Goal: Task Accomplishment & Management: Complete application form

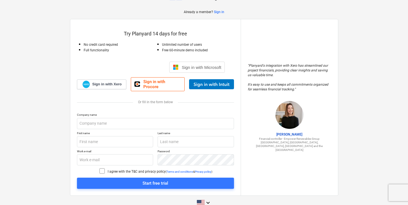
scroll to position [22, 0]
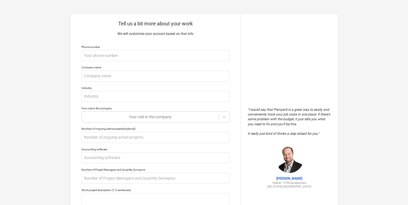
click at [169, 25] on p "Tell us a bit more about your work" at bounding box center [155, 23] width 148 height 7
type textarea "x"
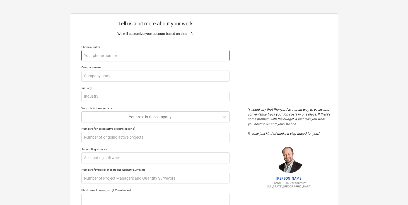
click at [198, 59] on input "text" at bounding box center [155, 55] width 148 height 11
type textarea "x"
type input "0"
type textarea "x"
type input "00"
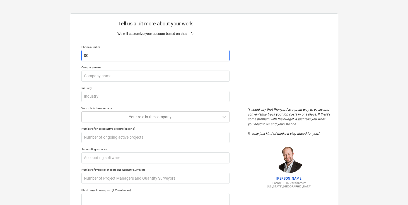
type textarea "x"
type input "000"
type textarea "x"
type input "0000"
type textarea "x"
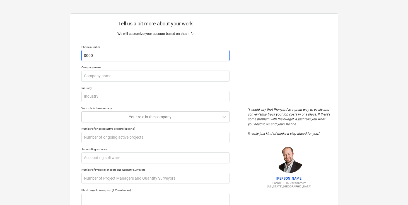
type input "00000"
type textarea "x"
type input "000000"
type textarea "x"
type input "0000000"
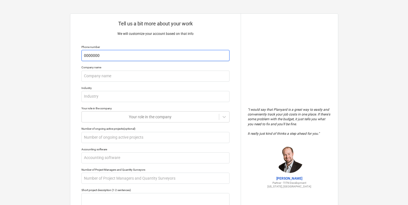
type textarea "x"
type input "00000000"
type textarea "x"
type input "000000000"
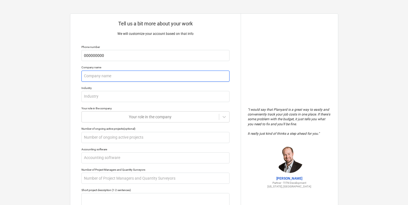
click at [155, 77] on input "text" at bounding box center [155, 75] width 148 height 11
type textarea "x"
type input "n"
type textarea "x"
type input "no"
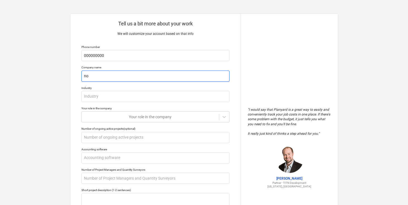
type textarea "x"
type input "non"
type textarea "x"
type input "none"
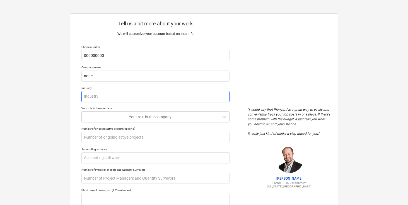
click at [153, 98] on input "text" at bounding box center [155, 96] width 148 height 11
type textarea "x"
type input "i"
type textarea "x"
type input "it"
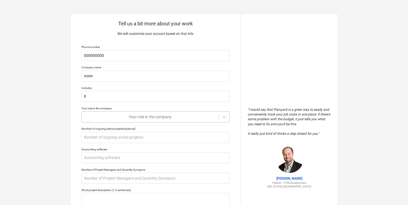
click at [162, 117] on div "Your role in the company" at bounding box center [155, 116] width 148 height 11
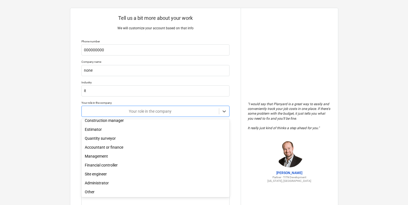
scroll to position [24, 0]
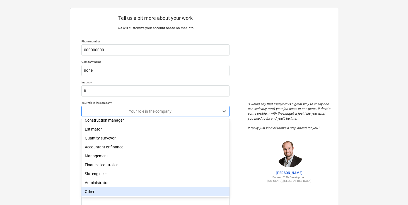
click at [98, 193] on div "Other" at bounding box center [155, 191] width 148 height 9
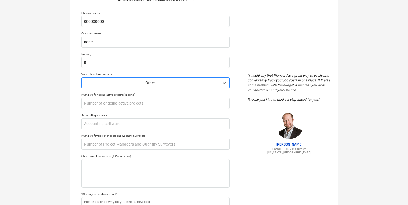
scroll to position [43, 0]
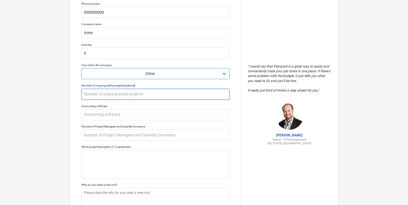
click at [112, 94] on input "text" at bounding box center [155, 94] width 148 height 11
type textarea "x"
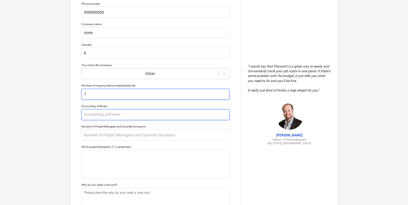
type input "1"
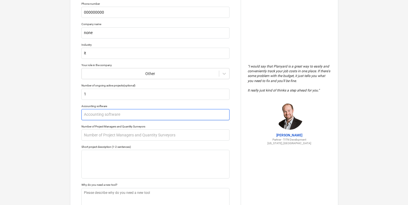
click at [118, 114] on input "text" at bounding box center [155, 114] width 148 height 11
type textarea "x"
type input "n"
type textarea "x"
type input "no"
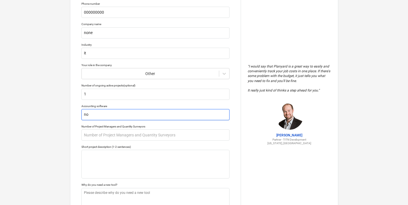
type textarea "x"
type input "non"
type textarea "x"
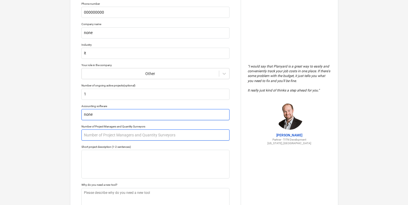
type input "none"
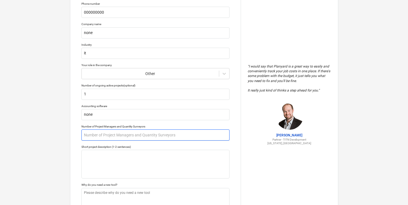
click at [128, 137] on input "text" at bounding box center [155, 134] width 148 height 11
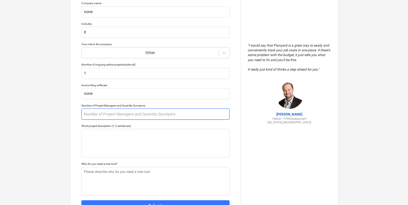
scroll to position [65, 0]
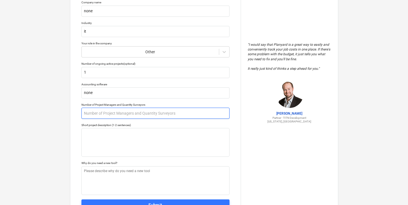
type textarea "x"
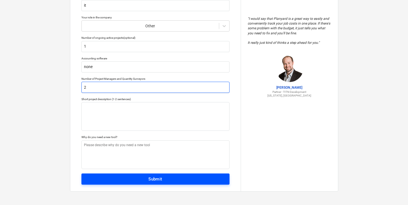
type input "2"
click at [121, 180] on span "Submit" at bounding box center [155, 178] width 136 height 7
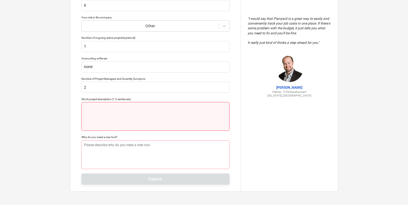
click at [123, 106] on textarea at bounding box center [155, 116] width 148 height 29
type textarea "x"
type textarea "n"
type textarea "x"
type textarea "no"
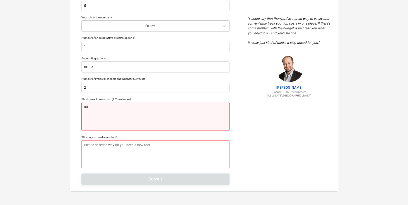
type textarea "x"
type textarea "non"
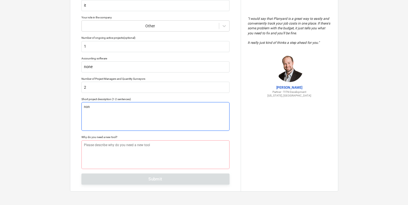
type textarea "x"
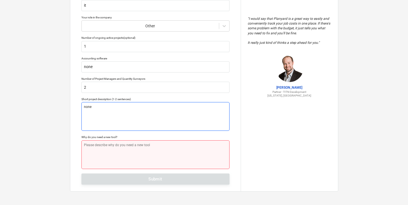
type textarea "none"
click at [116, 157] on textarea at bounding box center [155, 154] width 148 height 29
type textarea "x"
type textarea "j"
type textarea "x"
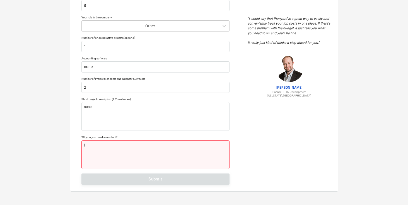
type textarea "ju"
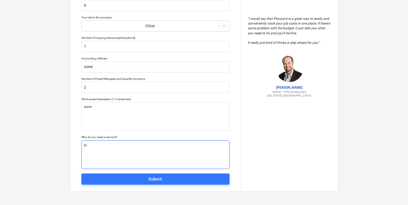
type textarea "x"
type textarea "jus"
type textarea "x"
type textarea "just"
type textarea "x"
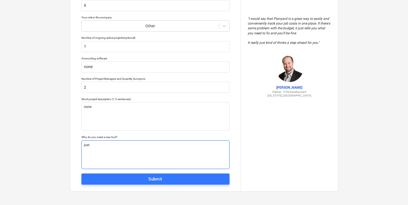
type textarea "just"
type textarea "x"
type textarea "just i"
type textarea "x"
type textarea "just in"
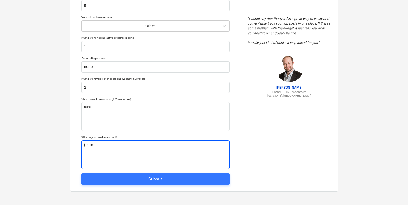
type textarea "x"
type textarea "just int"
type textarea "x"
type textarea "just inte"
type textarea "x"
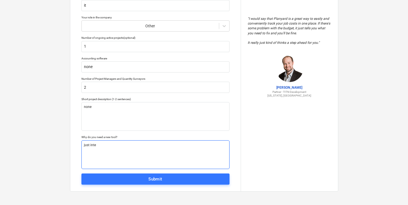
type textarea "just inter"
type textarea "x"
type textarea "just intere"
type textarea "x"
type textarea "just interet"
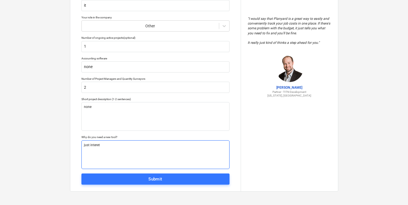
type textarea "x"
type textarea "just interet"
type textarea "x"
type textarea "just interet s"
type textarea "x"
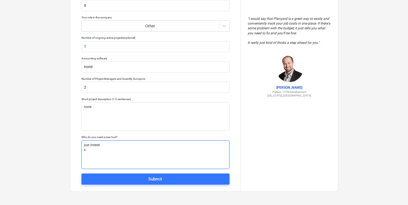
type textarea "just interet"
type textarea "x"
type textarea "just interet"
type textarea "x"
type textarea "just intere"
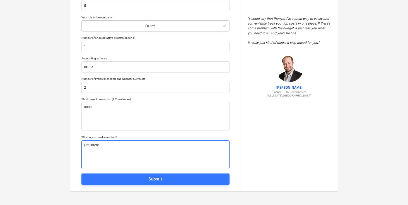
type textarea "x"
type textarea "just interes"
type textarea "x"
type textarea "just interest"
type textarea "x"
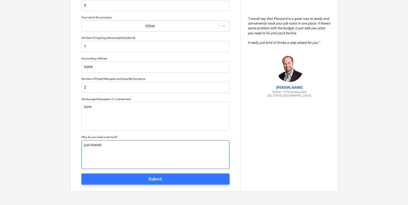
type textarea "just intereste"
type textarea "x"
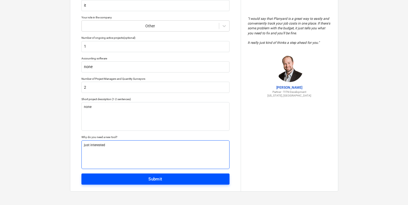
type textarea "just interested"
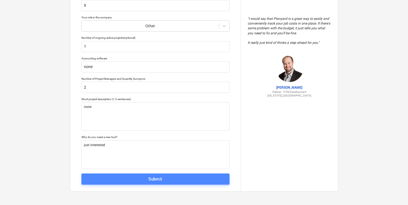
click at [117, 176] on span "Submit" at bounding box center [155, 178] width 136 height 7
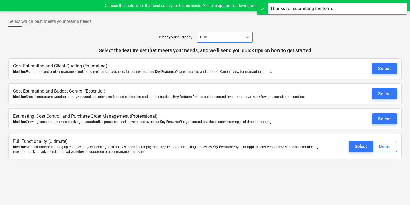
click at [325, 45] on div at bounding box center [204, 45] width 393 height 4
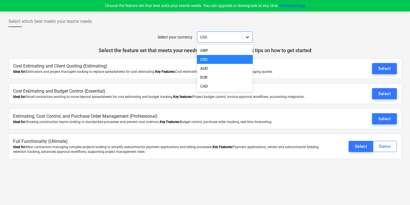
click at [247, 38] on icon at bounding box center [246, 37] width 3 height 2
click at [203, 77] on div "EUR" at bounding box center [225, 77] width 56 height 9
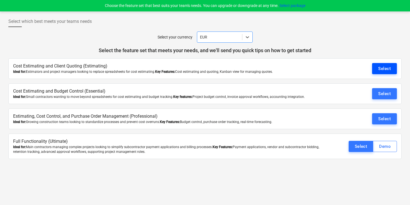
click at [384, 70] on div "Select" at bounding box center [384, 68] width 13 height 7
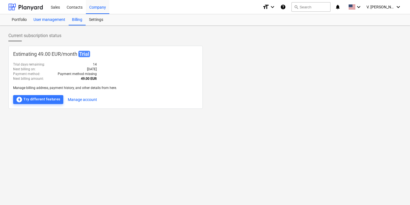
click at [40, 21] on div "User management" at bounding box center [49, 19] width 38 height 11
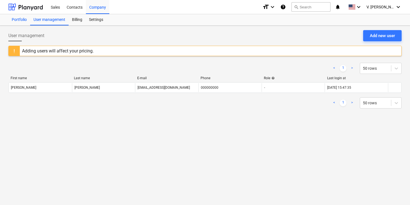
click at [13, 20] on div "Portfolio" at bounding box center [19, 19] width 22 height 11
click at [94, 22] on div "Settings" at bounding box center [96, 19] width 21 height 11
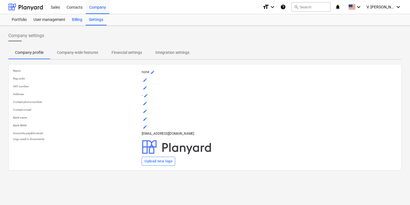
click at [75, 17] on div "Billing" at bounding box center [77, 19] width 17 height 11
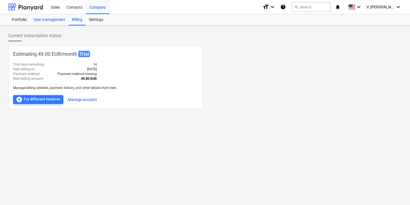
click at [52, 18] on div "User management" at bounding box center [49, 19] width 38 height 11
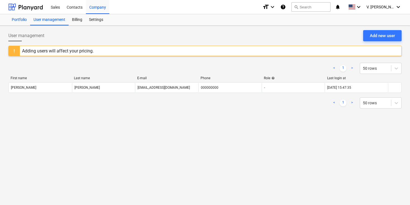
click at [24, 21] on div "Portfolio" at bounding box center [19, 19] width 22 height 11
click at [80, 23] on div "Billing" at bounding box center [77, 19] width 17 height 11
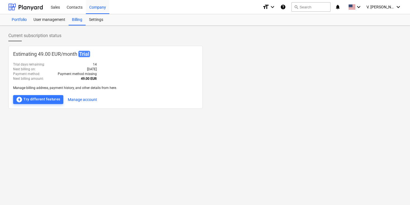
click at [22, 19] on div "Portfolio" at bounding box center [19, 19] width 22 height 11
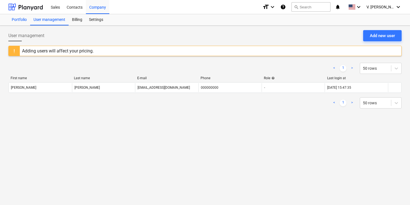
click at [20, 20] on div "Portfolio" at bounding box center [19, 19] width 22 height 11
click at [56, 7] on div "Sales" at bounding box center [55, 7] width 16 height 14
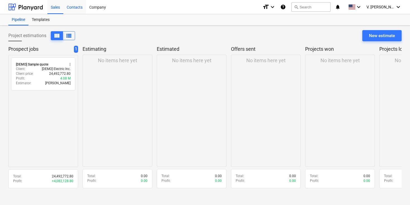
click at [75, 7] on div "Contacts" at bounding box center [74, 7] width 23 height 14
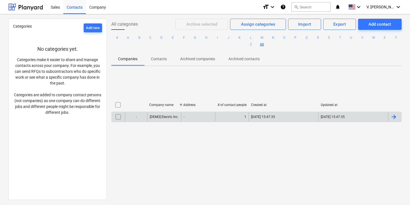
click at [192, 117] on div "-" at bounding box center [198, 116] width 34 height 9
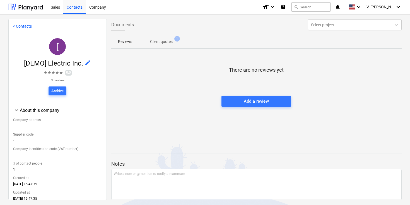
click at [102, 14] on div "< Contacts [ [DEMO] Electric Inc. edit ★ ★ ★ ★ ★ 0.0 No reviews Archive keyboar…" at bounding box center [205, 109] width 410 height 191
click at [100, 9] on div "Company" at bounding box center [97, 7] width 23 height 14
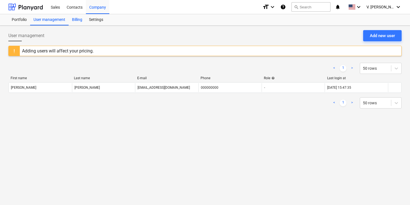
click at [81, 22] on div "Billing" at bounding box center [77, 19] width 17 height 11
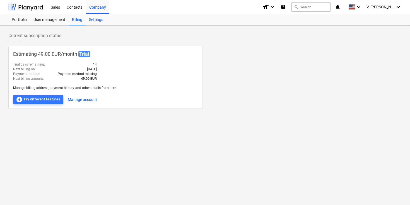
click at [99, 22] on div "Settings" at bounding box center [96, 19] width 21 height 11
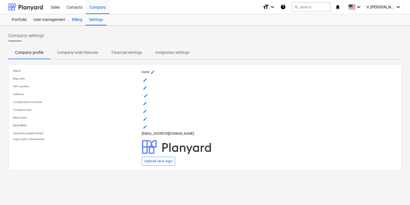
click at [79, 18] on div "Billing" at bounding box center [77, 19] width 17 height 11
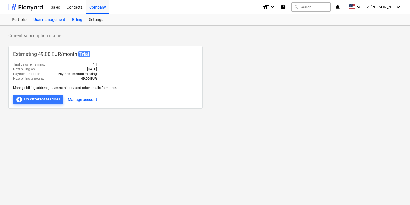
click at [60, 22] on div "User management" at bounding box center [49, 19] width 38 height 11
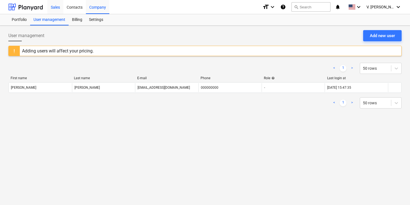
click at [56, 8] on div "Sales" at bounding box center [55, 7] width 16 height 14
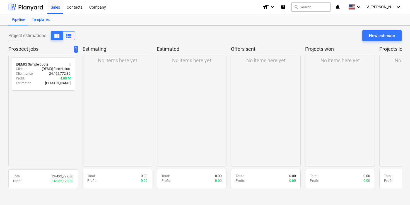
click at [42, 22] on div "Templates" at bounding box center [40, 19] width 25 height 11
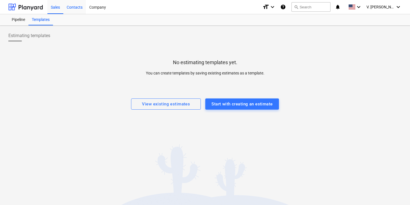
click at [69, 11] on div "Contacts" at bounding box center [74, 7] width 23 height 14
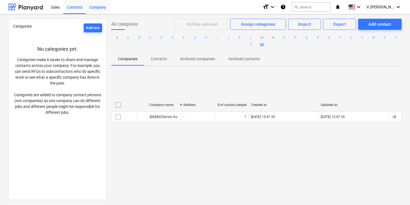
click at [104, 12] on div "Company" at bounding box center [97, 7] width 23 height 14
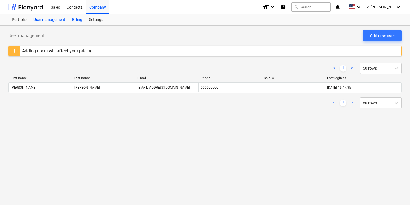
click at [83, 21] on div "Billing" at bounding box center [77, 19] width 17 height 11
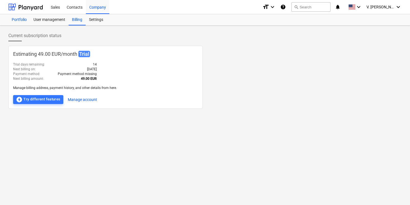
click at [24, 23] on div "Portfolio" at bounding box center [19, 19] width 22 height 11
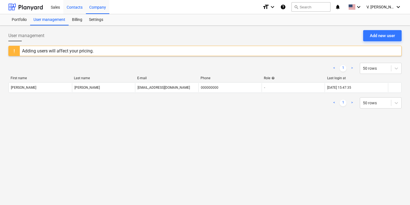
click at [79, 8] on div "Contacts" at bounding box center [74, 7] width 23 height 14
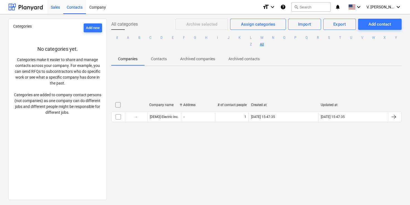
click at [53, 6] on div "Sales" at bounding box center [55, 7] width 16 height 14
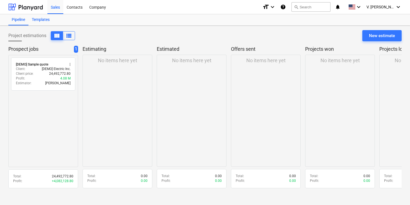
click at [43, 20] on div "Templates" at bounding box center [40, 19] width 25 height 11
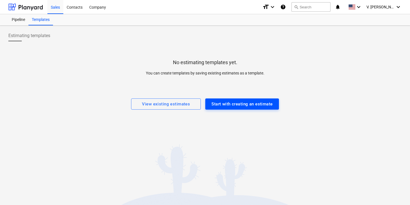
click at [233, 105] on div "Start with creating an estimate" at bounding box center [241, 103] width 61 height 7
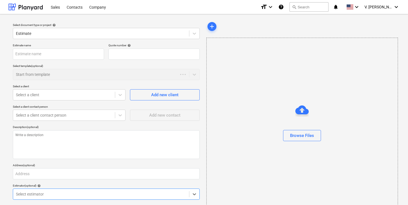
type textarea "x"
type input "QU-0001"
click at [36, 34] on div at bounding box center [101, 34] width 170 height 6
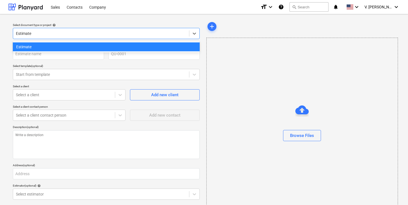
click at [36, 34] on div at bounding box center [101, 34] width 170 height 6
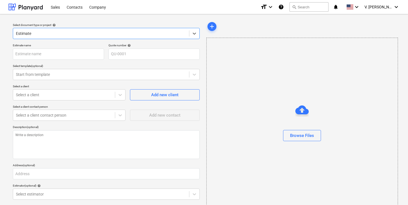
click at [36, 34] on div at bounding box center [101, 34] width 170 height 6
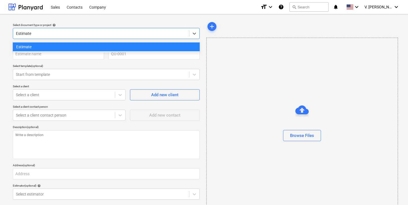
click at [36, 34] on div at bounding box center [101, 34] width 170 height 6
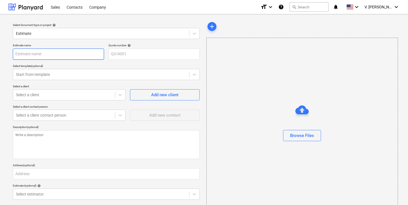
click at [35, 52] on input "text" at bounding box center [58, 53] width 91 height 11
type textarea "x"
type input "p"
type textarea "x"
type input "pro"
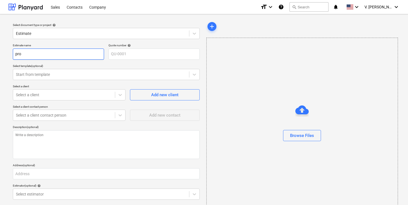
type textarea "x"
type input "proj"
type textarea "x"
type input "proje"
type textarea "x"
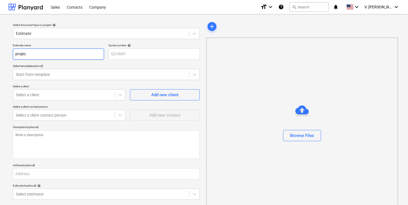
type input "project"
type textarea "x"
type input "project"
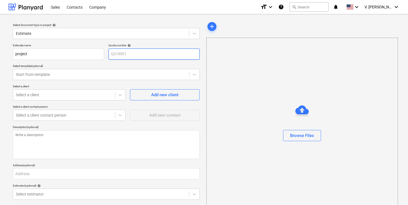
type textarea "x"
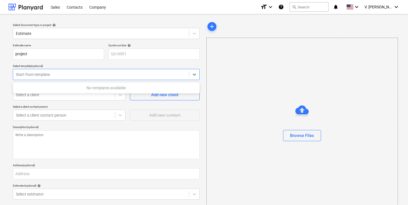
click at [61, 78] on div "Start from template" at bounding box center [106, 74] width 187 height 11
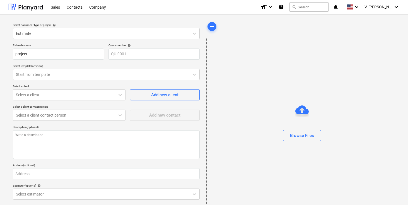
click at [267, 25] on div "add" at bounding box center [301, 26] width 191 height 11
click at [94, 3] on div "Company" at bounding box center [97, 7] width 23 height 14
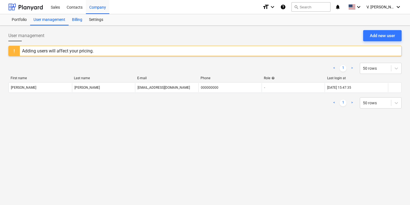
click at [77, 19] on div "Billing" at bounding box center [77, 19] width 17 height 11
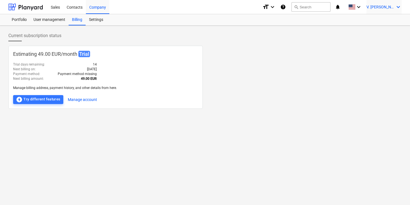
click at [393, 8] on span "V. Jon" at bounding box center [380, 7] width 28 height 4
click at [378, 23] on div "Settings" at bounding box center [384, 21] width 33 height 9
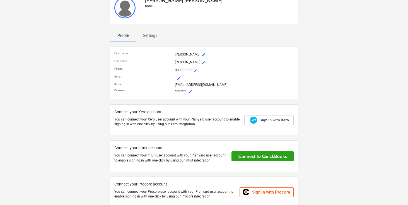
scroll to position [38, 0]
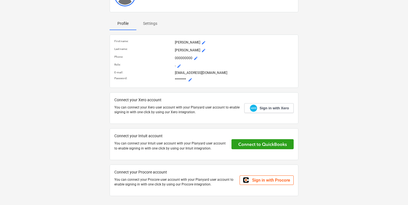
click at [151, 25] on p "Settings" at bounding box center [150, 24] width 14 height 6
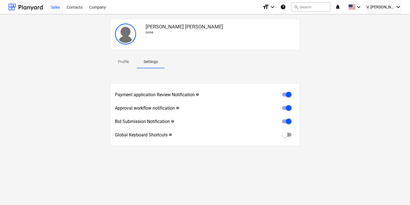
click at [57, 11] on div "Sales" at bounding box center [55, 7] width 16 height 14
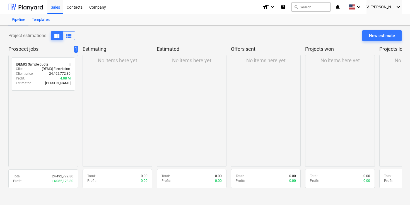
click at [40, 18] on div "Templates" at bounding box center [40, 19] width 25 height 11
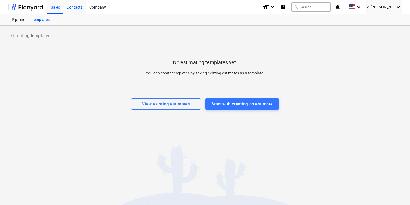
click at [72, 9] on div "Contacts" at bounding box center [74, 7] width 23 height 14
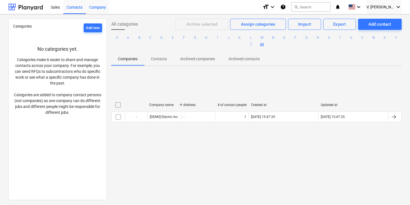
click at [104, 10] on div "Company" at bounding box center [97, 7] width 23 height 14
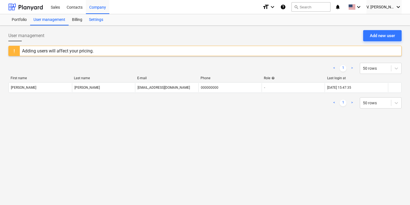
click at [103, 21] on div "Settings" at bounding box center [96, 19] width 21 height 11
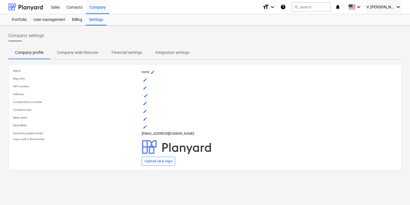
click at [86, 53] on p "Company-wide features" at bounding box center [77, 53] width 41 height 6
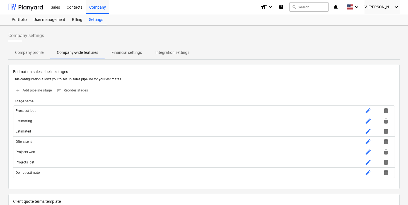
click at [122, 54] on p "Financial settings" at bounding box center [126, 53] width 30 height 6
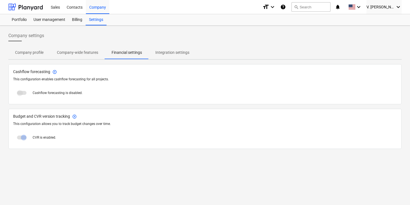
click at [167, 54] on p "Integration settings" at bounding box center [172, 53] width 34 height 6
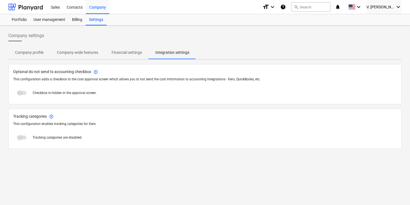
click at [87, 56] on span "Company-wide features" at bounding box center [77, 52] width 55 height 9
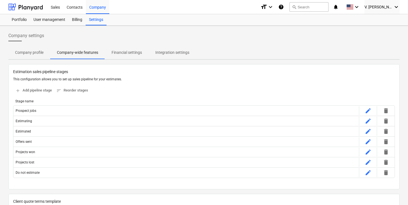
click at [36, 52] on p "Company profile" at bounding box center [29, 53] width 28 height 6
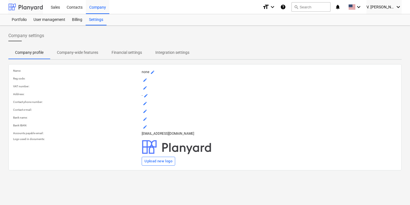
click at [38, 9] on div at bounding box center [25, 7] width 35 height 14
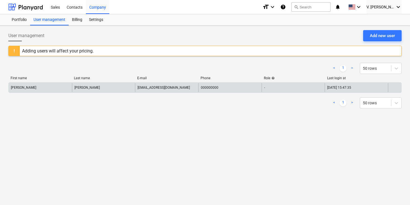
click at [396, 87] on div at bounding box center [393, 87] width 13 height 9
click at [274, 89] on div "-" at bounding box center [292, 87] width 63 height 9
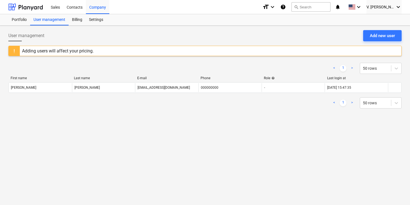
click at [179, 81] on div "First name Last name E-mail Phone Role help Last login at" at bounding box center [204, 79] width 393 height 6
click at [398, 6] on icon "keyboard_arrow_down" at bounding box center [397, 7] width 7 height 7
click at [382, 24] on div "Settings" at bounding box center [384, 21] width 33 height 9
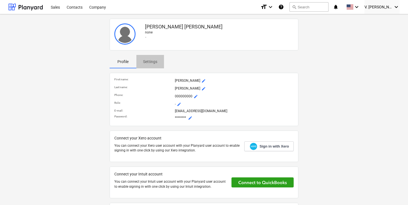
click at [157, 62] on p "Settings" at bounding box center [150, 62] width 14 height 6
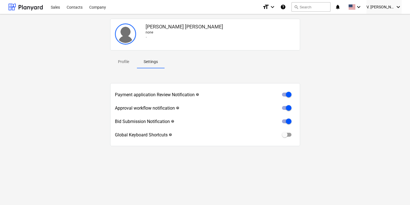
click at [122, 65] on span "Profile" at bounding box center [123, 61] width 27 height 9
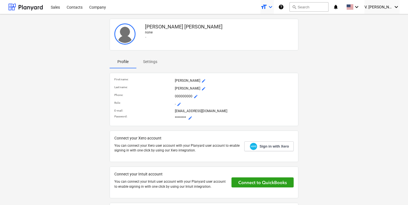
click at [267, 8] on icon "format_size" at bounding box center [263, 7] width 7 height 7
click at [286, 8] on div at bounding box center [204, 102] width 408 height 205
click at [397, 5] on icon "keyboard_arrow_down" at bounding box center [396, 7] width 7 height 7
click at [381, 25] on div "Settings" at bounding box center [382, 21] width 33 height 9
click at [129, 32] on img at bounding box center [124, 33] width 21 height 21
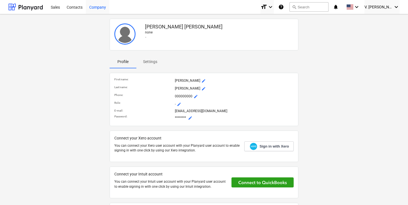
click at [98, 12] on div "Company" at bounding box center [97, 7] width 23 height 14
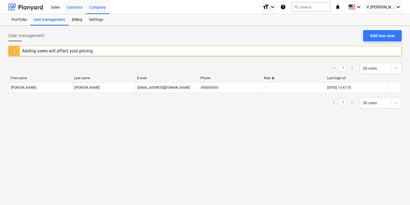
click at [77, 8] on div "Contacts" at bounding box center [74, 7] width 23 height 14
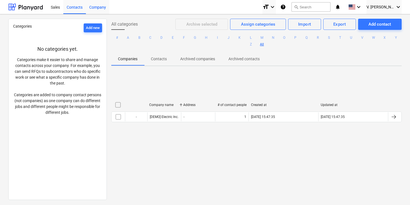
click at [104, 13] on div "Company" at bounding box center [97, 7] width 23 height 14
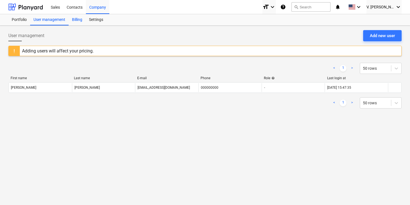
click at [82, 22] on div "Billing" at bounding box center [77, 19] width 17 height 11
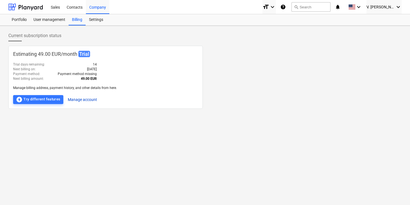
click at [86, 99] on button "Manage account" at bounding box center [82, 99] width 29 height 9
click at [48, 21] on div "User management" at bounding box center [49, 19] width 38 height 11
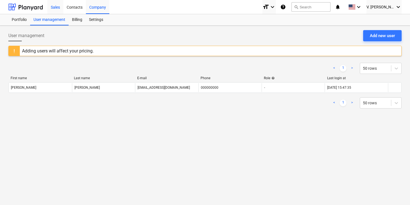
click at [62, 10] on div "Sales" at bounding box center [55, 7] width 16 height 14
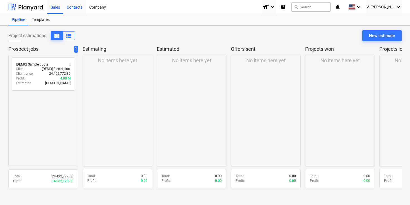
click at [76, 10] on div "Contacts" at bounding box center [74, 7] width 23 height 14
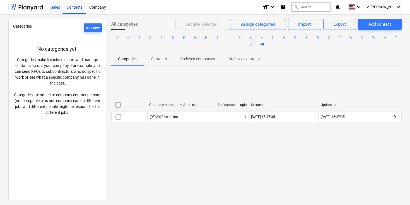
click at [56, 7] on div "Sales" at bounding box center [55, 7] width 16 height 14
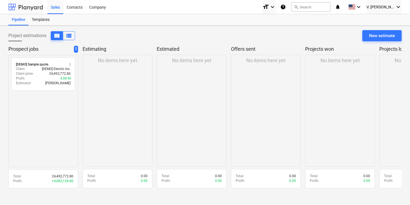
click at [31, 9] on div at bounding box center [25, 7] width 35 height 14
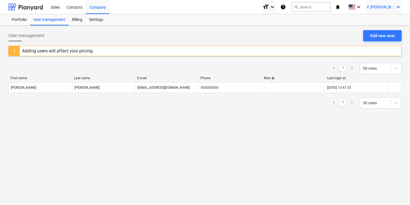
click at [398, 8] on icon "keyboard_arrow_down" at bounding box center [397, 7] width 7 height 7
click at [384, 29] on div "Log out" at bounding box center [384, 30] width 33 height 9
